Goal: Information Seeking & Learning: Learn about a topic

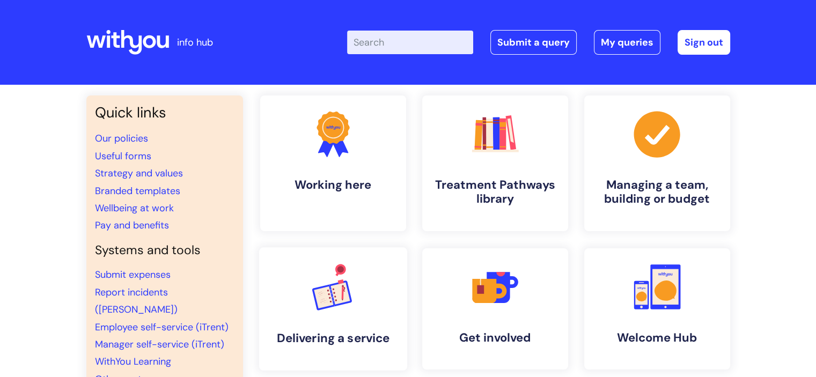
click at [329, 266] on icon ".cls-1{font-family:DMSans-Bold, 'DM Sans';font-size:43.1802px;font-weight:700;}…" at bounding box center [332, 286] width 53 height 53
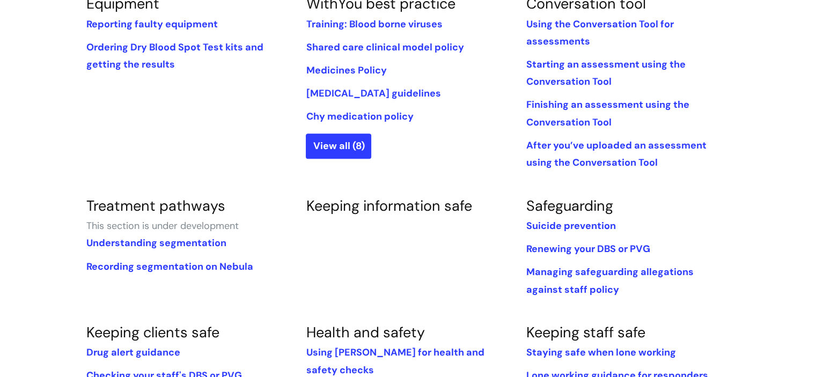
scroll to position [476, 0]
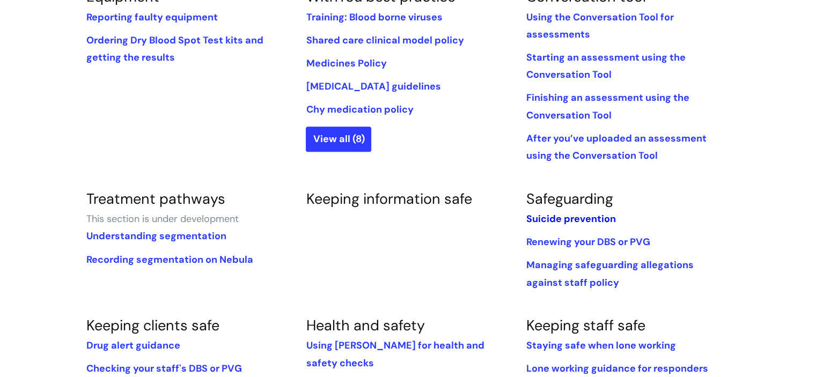
click at [562, 212] on link "Suicide prevention" at bounding box center [571, 218] width 90 height 13
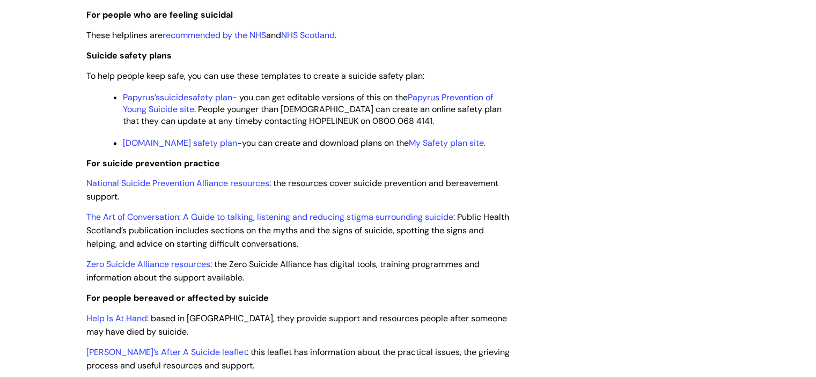
scroll to position [1092, 0]
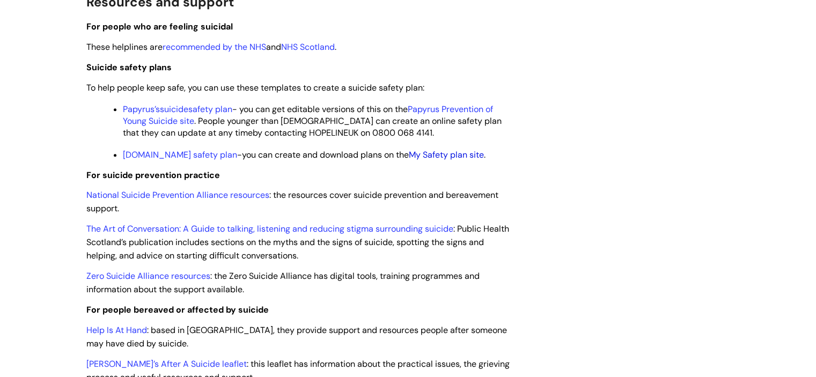
click at [444, 160] on link "My Safety plan site" at bounding box center [446, 154] width 75 height 11
